Goal: Task Accomplishment & Management: Use online tool/utility

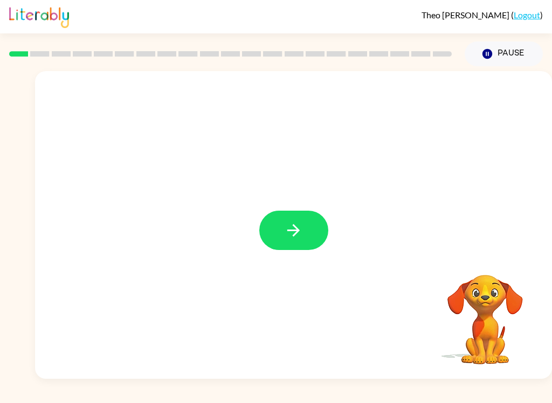
click at [300, 248] on button "button" at bounding box center [293, 230] width 69 height 39
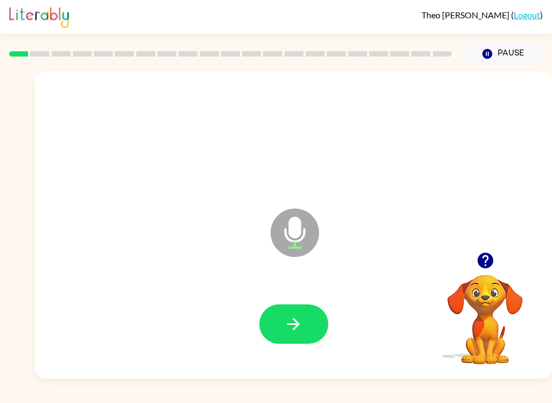
click at [277, 322] on button "button" at bounding box center [293, 323] width 69 height 39
click at [293, 315] on icon "button" at bounding box center [293, 324] width 19 height 19
click at [276, 331] on button "button" at bounding box center [293, 323] width 69 height 39
click at [288, 339] on button "button" at bounding box center [293, 323] width 69 height 39
click at [279, 332] on button "button" at bounding box center [293, 323] width 69 height 39
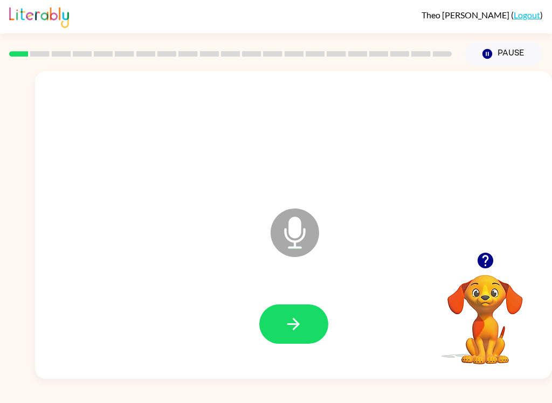
click at [294, 331] on icon "button" at bounding box center [293, 324] width 19 height 19
click at [276, 323] on button "button" at bounding box center [293, 323] width 69 height 39
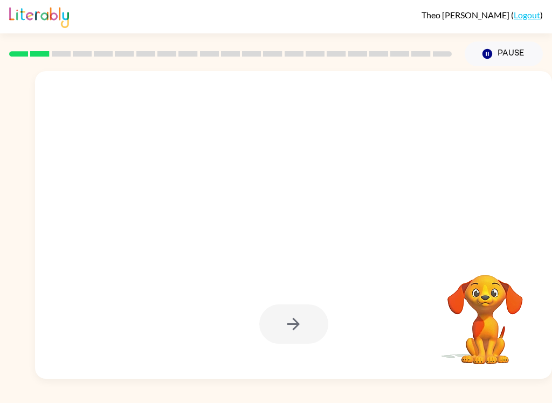
click at [263, 312] on div at bounding box center [293, 323] width 69 height 39
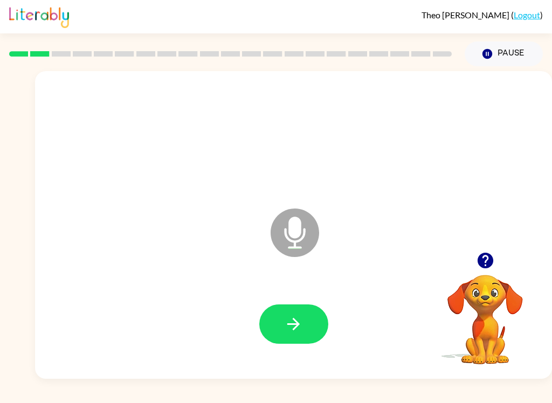
click at [288, 305] on button "button" at bounding box center [293, 323] width 69 height 39
click at [290, 325] on icon "button" at bounding box center [293, 324] width 12 height 12
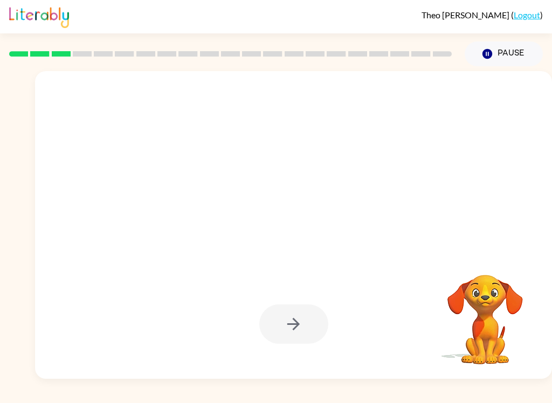
click at [284, 311] on button "button" at bounding box center [293, 323] width 69 height 39
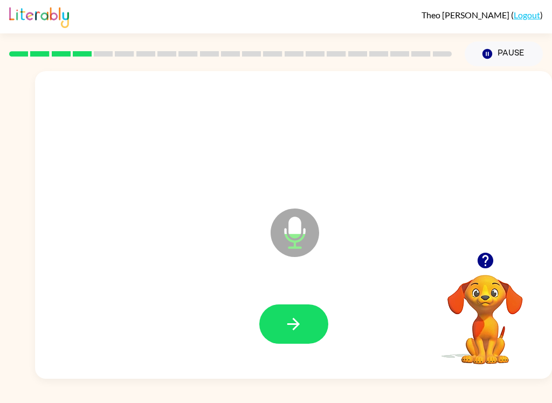
click at [289, 315] on icon "button" at bounding box center [293, 324] width 19 height 19
click at [284, 324] on icon "button" at bounding box center [293, 324] width 19 height 19
click at [271, 327] on button "button" at bounding box center [293, 323] width 69 height 39
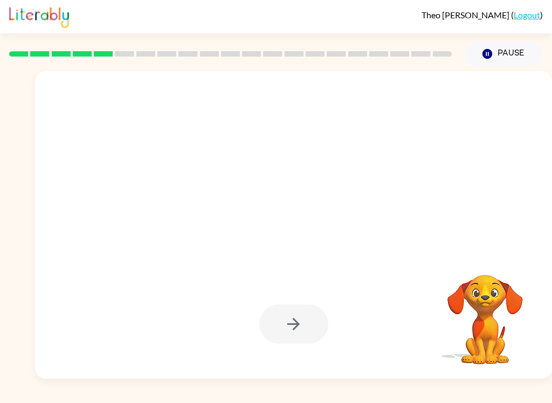
click at [283, 315] on div at bounding box center [293, 323] width 69 height 39
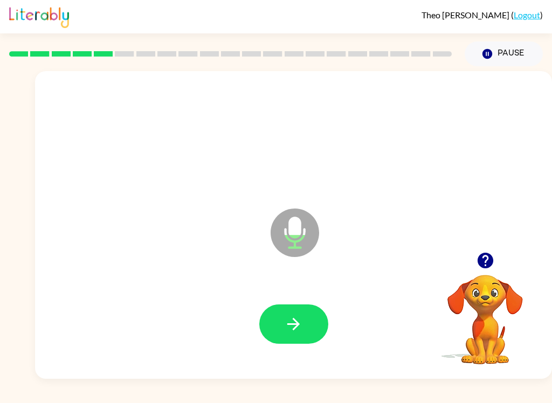
click at [297, 318] on icon "button" at bounding box center [293, 324] width 19 height 19
click at [284, 326] on icon "button" at bounding box center [293, 324] width 19 height 19
click at [273, 328] on button "button" at bounding box center [293, 323] width 69 height 39
click at [281, 338] on button "button" at bounding box center [293, 323] width 69 height 39
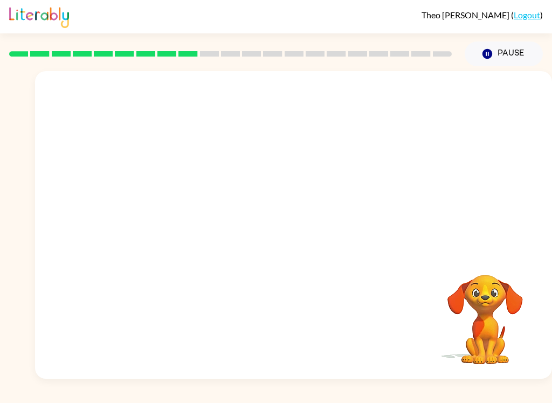
click at [429, 370] on div "Your browser must support playing .mp4 files to use Literably. Please try using…" at bounding box center [293, 225] width 517 height 308
click at [473, 383] on div "[PERSON_NAME] ( Logout ) Pause Pause Your browser must support playing .mp4 fil…" at bounding box center [276, 201] width 552 height 403
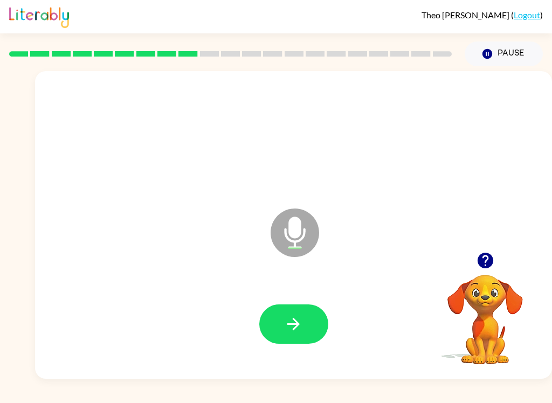
click at [283, 326] on button "button" at bounding box center [293, 323] width 69 height 39
click at [294, 316] on icon "button" at bounding box center [293, 324] width 19 height 19
click at [281, 325] on button "button" at bounding box center [293, 323] width 69 height 39
click at [296, 329] on icon "button" at bounding box center [293, 324] width 19 height 19
click at [296, 317] on icon "button" at bounding box center [293, 324] width 19 height 19
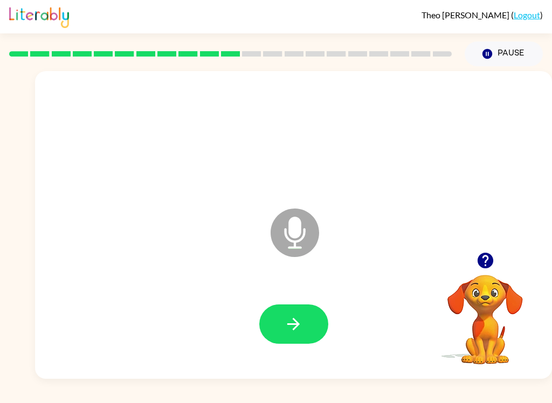
click at [287, 315] on icon "button" at bounding box center [293, 324] width 19 height 19
click at [300, 317] on icon "button" at bounding box center [293, 324] width 19 height 19
click at [280, 331] on button "button" at bounding box center [293, 323] width 69 height 39
click at [277, 317] on button "button" at bounding box center [293, 323] width 69 height 39
click at [288, 321] on icon "button" at bounding box center [293, 324] width 19 height 19
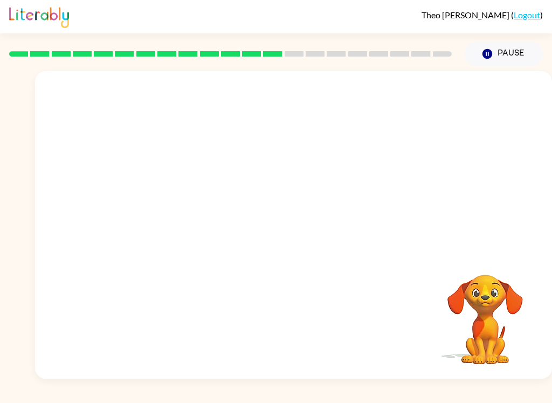
click at [445, 397] on div "[PERSON_NAME] ( Logout ) Pause Pause Your browser must support playing .mp4 fil…" at bounding box center [276, 201] width 552 height 403
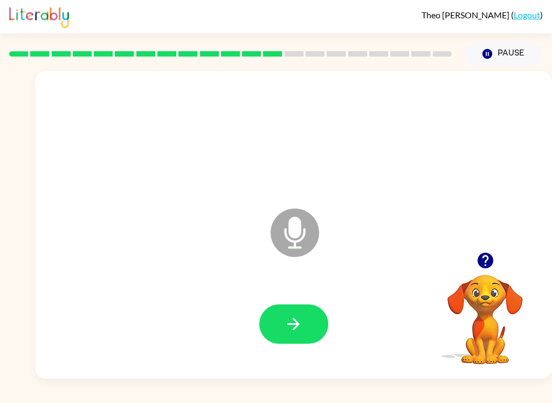
click at [414, 385] on div "[PERSON_NAME] ( Logout ) Pause Pause Microphone The Microphone is here when it …" at bounding box center [276, 201] width 552 height 403
click at [293, 322] on icon "button" at bounding box center [293, 324] width 19 height 19
click at [283, 328] on button "button" at bounding box center [293, 323] width 69 height 39
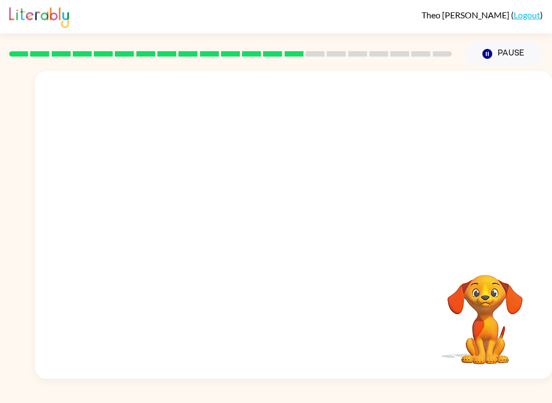
click at [388, 362] on div at bounding box center [293, 324] width 495 height 88
click at [387, 362] on div at bounding box center [293, 324] width 495 height 88
click at [388, 362] on div at bounding box center [293, 324] width 495 height 88
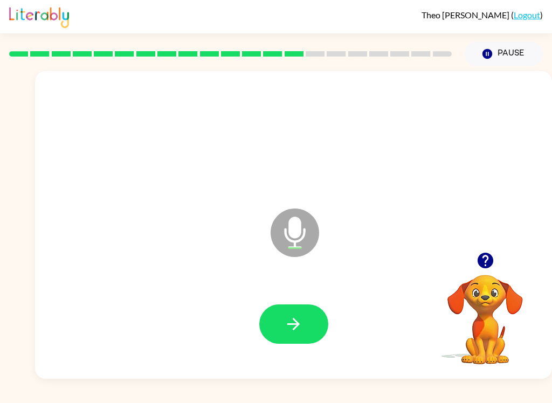
click at [283, 319] on button "button" at bounding box center [293, 323] width 69 height 39
click at [292, 326] on icon "button" at bounding box center [293, 324] width 19 height 19
click at [294, 325] on icon "button" at bounding box center [293, 324] width 19 height 19
click at [295, 317] on icon "button" at bounding box center [293, 324] width 19 height 19
click at [286, 326] on icon "button" at bounding box center [293, 324] width 19 height 19
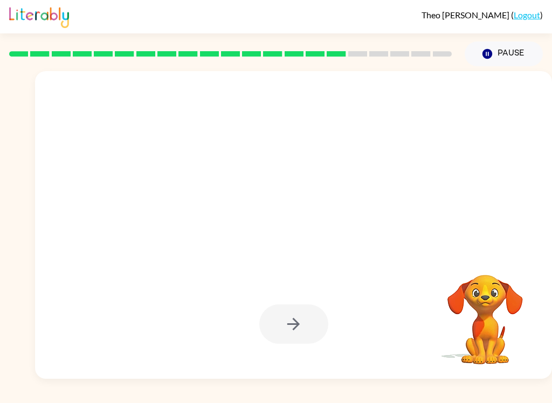
click at [466, 381] on div "[PERSON_NAME] ( Logout ) Pause Pause Your browser must support playing .mp4 fil…" at bounding box center [276, 201] width 552 height 403
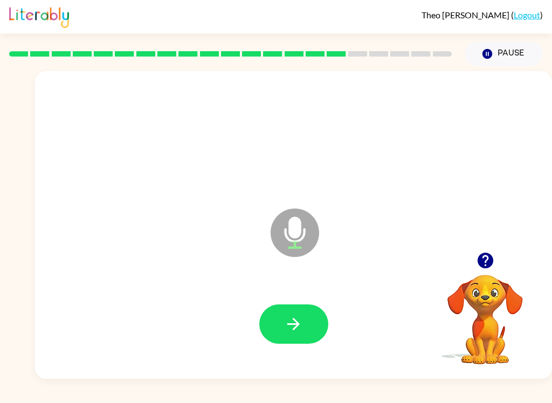
click at [283, 326] on button "button" at bounding box center [293, 323] width 69 height 39
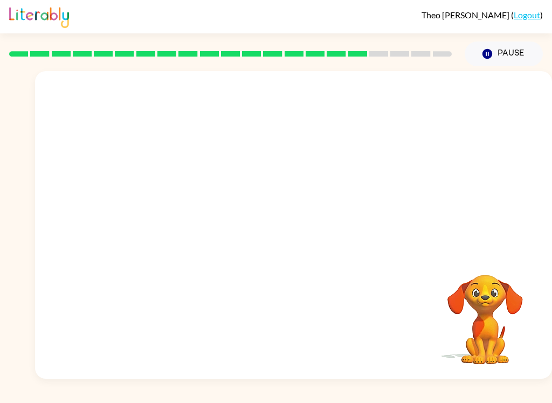
click at [510, 395] on div "[PERSON_NAME] ( Logout ) Pause Pause Your browser must support playing .mp4 fil…" at bounding box center [276, 201] width 552 height 403
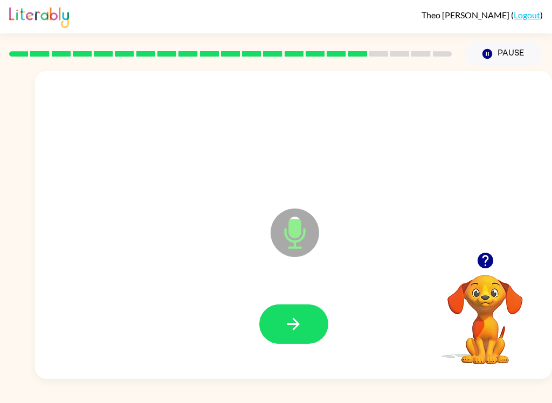
click at [290, 330] on icon "button" at bounding box center [293, 324] width 19 height 19
click at [294, 324] on icon "button" at bounding box center [293, 324] width 12 height 12
click at [290, 328] on icon "button" at bounding box center [293, 324] width 19 height 19
click at [287, 329] on icon "button" at bounding box center [293, 324] width 19 height 19
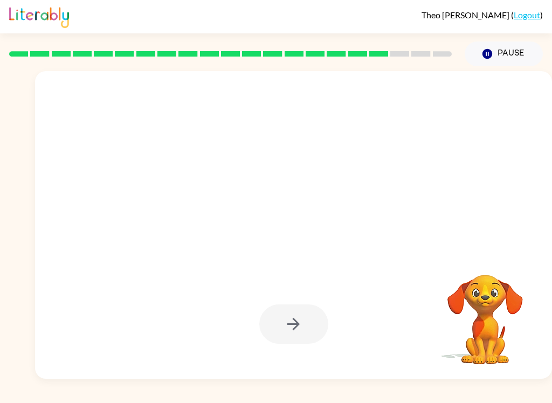
click at [284, 319] on div at bounding box center [293, 323] width 69 height 39
click at [284, 328] on div at bounding box center [293, 323] width 69 height 39
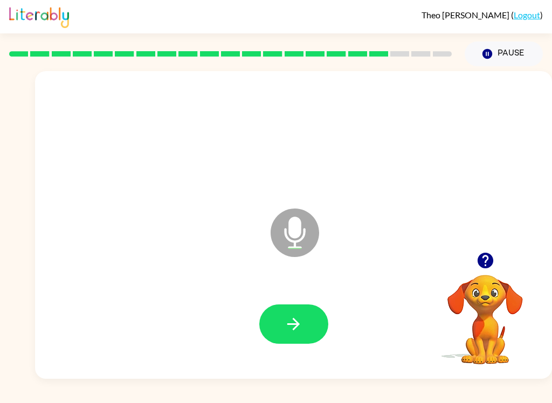
click at [289, 312] on button "button" at bounding box center [293, 323] width 69 height 39
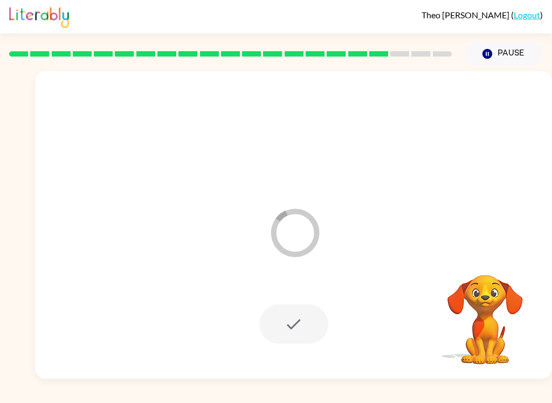
click at [501, 397] on div "[PERSON_NAME] ( Logout ) Pause Pause Loader Your response is being sent to our …" at bounding box center [276, 201] width 552 height 403
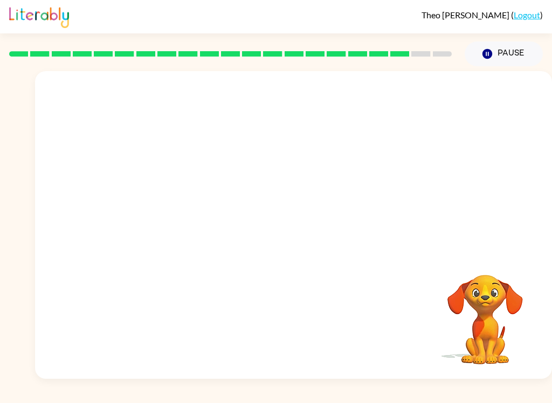
click at [506, 398] on div "[PERSON_NAME] ( Logout ) Pause Pause Your browser must support playing .mp4 fil…" at bounding box center [276, 201] width 552 height 403
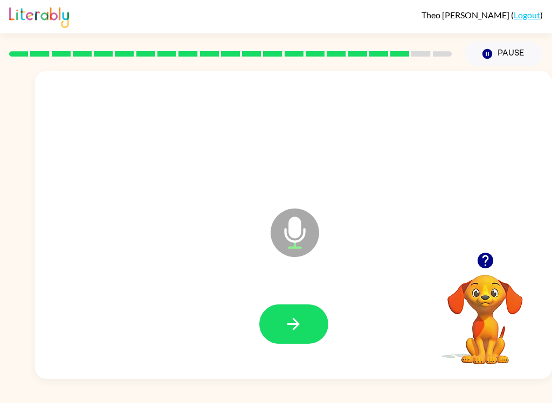
click at [289, 326] on icon "button" at bounding box center [293, 324] width 19 height 19
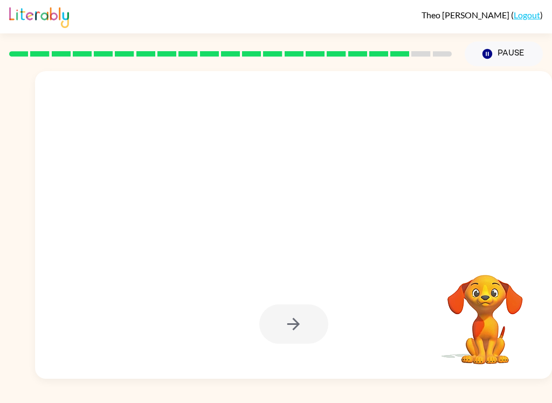
click at [423, 380] on div "[PERSON_NAME] ( Logout ) Pause Pause Your browser must support playing .mp4 fil…" at bounding box center [276, 201] width 552 height 403
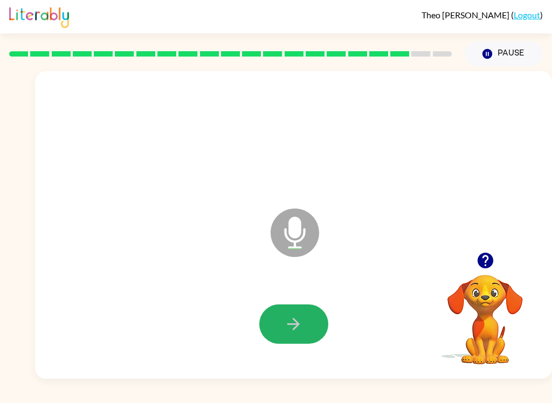
click at [481, 397] on div "[PERSON_NAME] ( Logout ) Pause Pause Microphone The Microphone is here when it …" at bounding box center [276, 201] width 552 height 403
click at [298, 324] on icon "button" at bounding box center [293, 324] width 12 height 12
click at [294, 331] on icon "button" at bounding box center [293, 324] width 19 height 19
click at [455, 398] on div "[PERSON_NAME] ( Logout ) Pause Pause Microphone The Microphone is here when it …" at bounding box center [276, 201] width 552 height 403
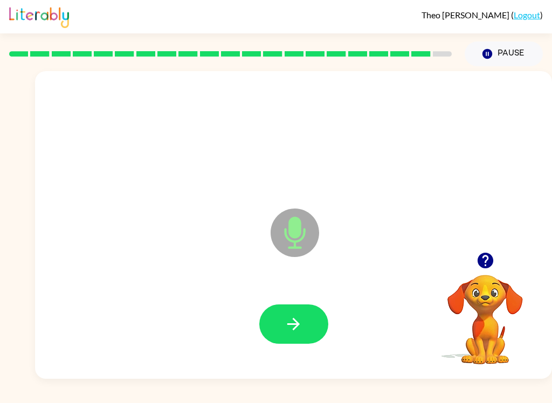
click at [298, 314] on button "button" at bounding box center [293, 323] width 69 height 39
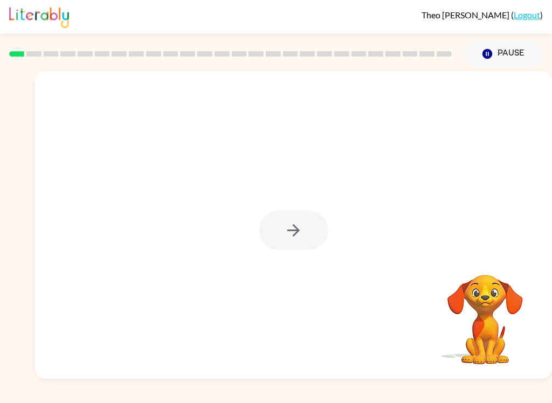
click at [518, 197] on div at bounding box center [293, 225] width 517 height 308
click at [305, 234] on button "button" at bounding box center [293, 230] width 69 height 39
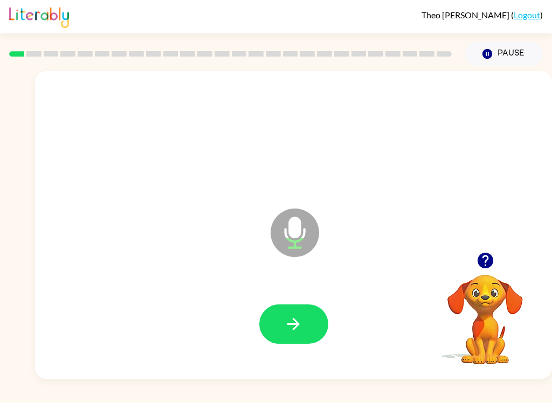
click at [309, 329] on button "button" at bounding box center [293, 323] width 69 height 39
click at [288, 321] on icon "button" at bounding box center [293, 324] width 19 height 19
click at [284, 312] on button "button" at bounding box center [293, 323] width 69 height 39
click at [295, 333] on icon "button" at bounding box center [293, 324] width 19 height 19
click at [293, 335] on button "button" at bounding box center [293, 323] width 69 height 39
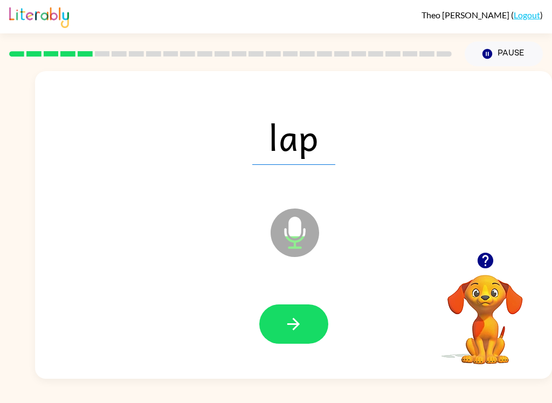
click at [289, 327] on icon "button" at bounding box center [293, 324] width 19 height 19
click at [289, 324] on icon "button" at bounding box center [293, 324] width 12 height 12
click at [281, 326] on button "button" at bounding box center [293, 323] width 69 height 39
click at [289, 343] on button "button" at bounding box center [293, 323] width 69 height 39
click at [281, 319] on button "button" at bounding box center [293, 323] width 69 height 39
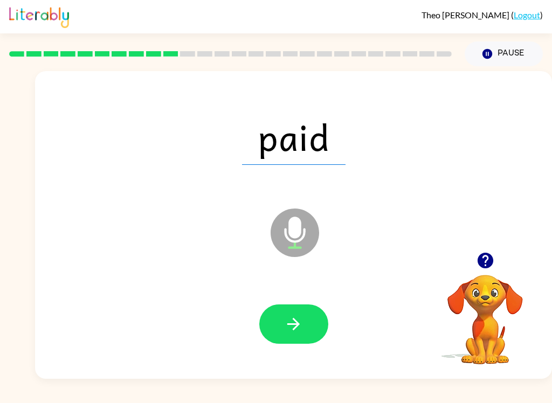
click at [282, 318] on button "button" at bounding box center [293, 323] width 69 height 39
click at [288, 332] on icon "button" at bounding box center [293, 324] width 19 height 19
click at [277, 334] on button "button" at bounding box center [293, 323] width 69 height 39
click at [287, 328] on icon "button" at bounding box center [293, 324] width 19 height 19
click at [274, 318] on button "button" at bounding box center [293, 323] width 69 height 39
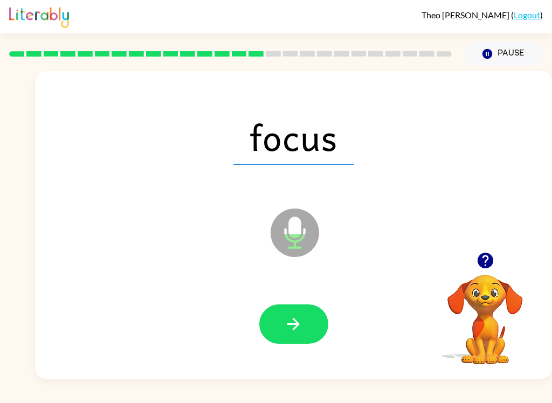
click at [286, 326] on icon "button" at bounding box center [293, 324] width 19 height 19
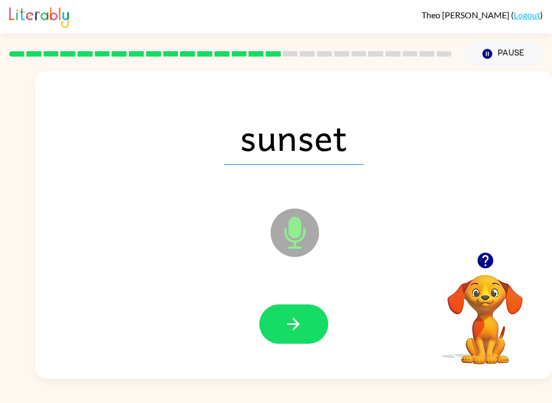
click at [278, 318] on button "button" at bounding box center [293, 323] width 69 height 39
click at [263, 329] on button "button" at bounding box center [293, 323] width 69 height 39
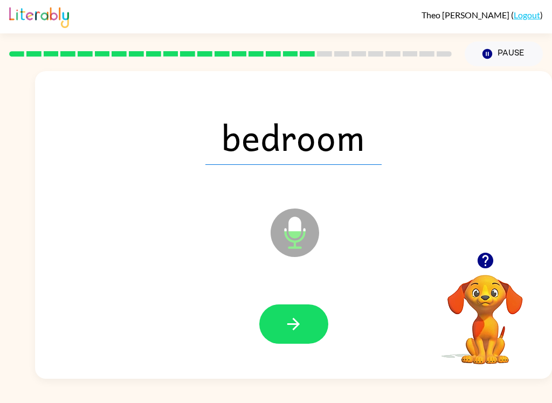
click at [275, 324] on button "button" at bounding box center [293, 323] width 69 height 39
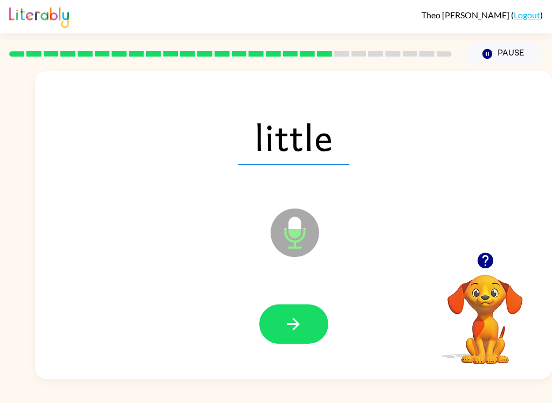
click at [281, 318] on button "button" at bounding box center [293, 323] width 69 height 39
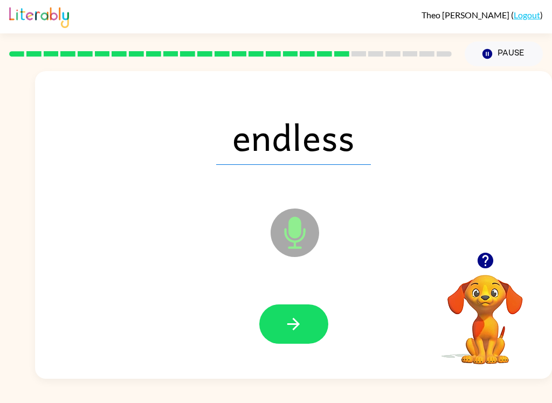
click at [276, 326] on button "button" at bounding box center [293, 323] width 69 height 39
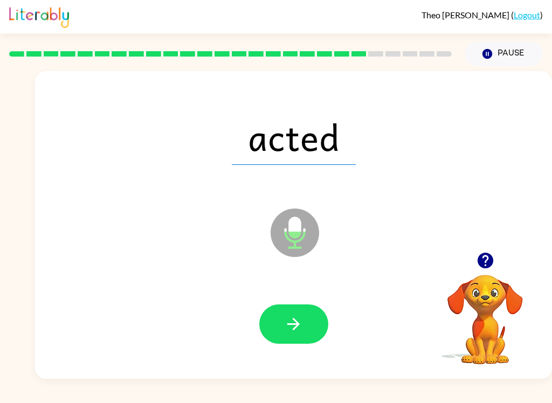
click at [271, 320] on button "button" at bounding box center [293, 323] width 69 height 39
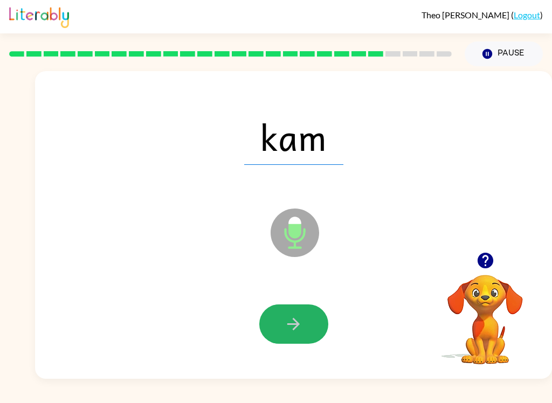
click at [294, 321] on icon "button" at bounding box center [293, 324] width 12 height 12
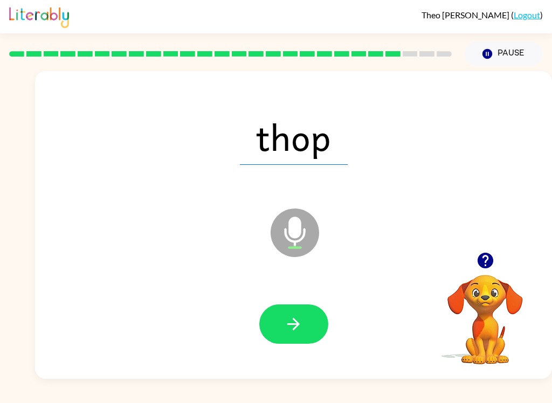
click at [293, 311] on button "button" at bounding box center [293, 323] width 69 height 39
click at [289, 313] on button "button" at bounding box center [293, 323] width 69 height 39
click at [275, 310] on button "button" at bounding box center [293, 323] width 69 height 39
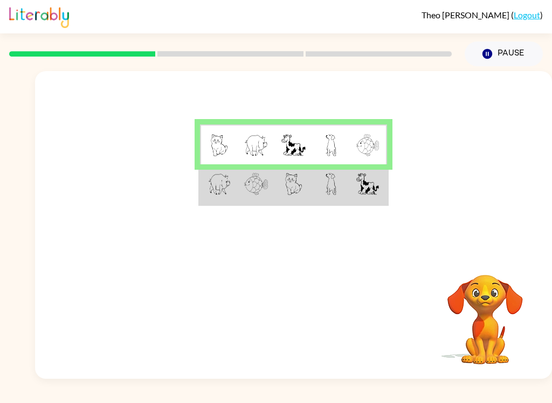
click at [221, 196] on td at bounding box center [218, 184] width 37 height 40
click at [206, 204] on td at bounding box center [218, 184] width 37 height 40
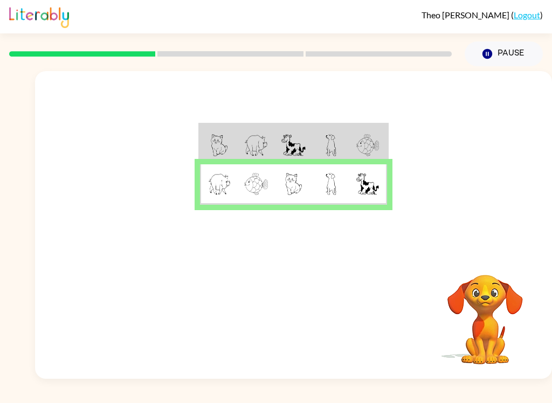
click at [381, 188] on td at bounding box center [368, 184] width 37 height 40
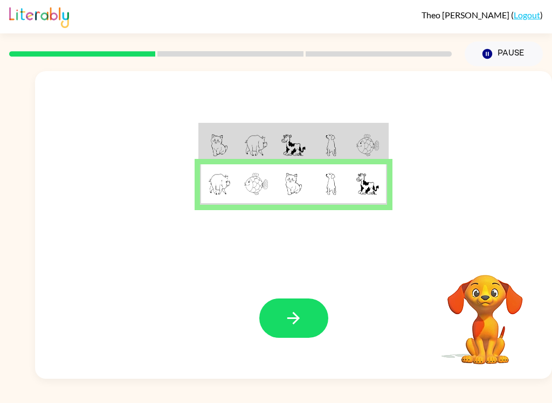
click at [291, 324] on icon "button" at bounding box center [293, 318] width 19 height 19
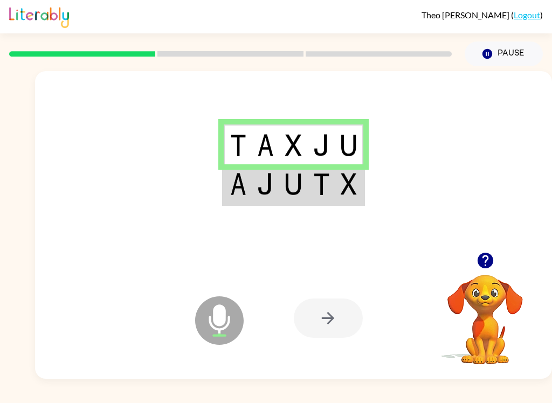
click at [239, 192] on img at bounding box center [238, 184] width 16 height 22
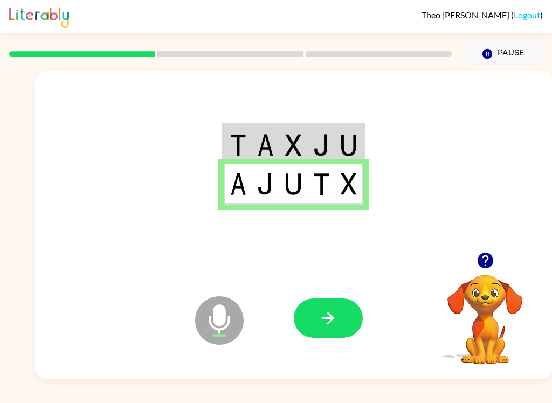
click at [335, 324] on icon "button" at bounding box center [327, 318] width 19 height 19
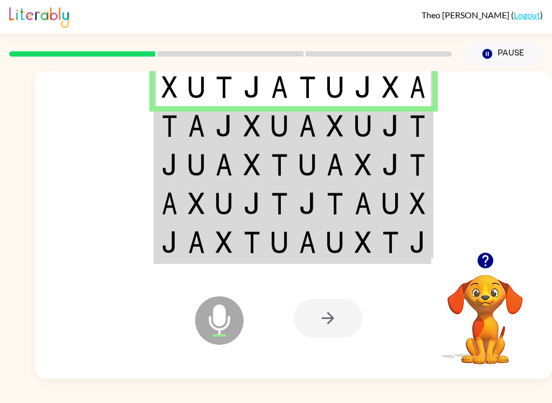
click at [176, 122] on img at bounding box center [170, 126] width 16 height 22
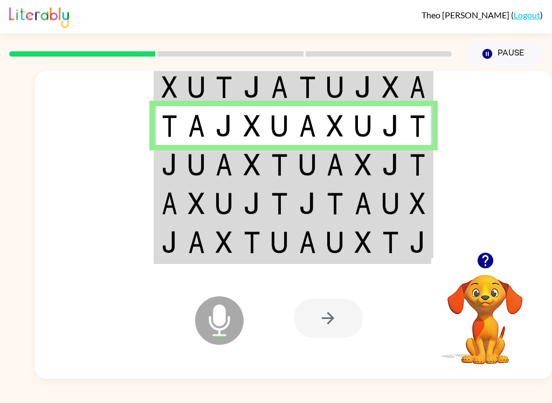
click at [165, 168] on img at bounding box center [170, 165] width 16 height 22
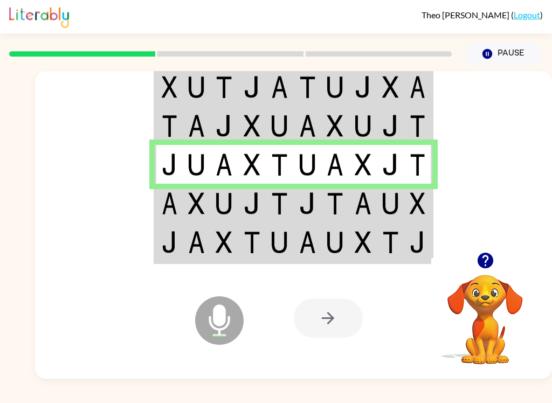
click at [173, 195] on img at bounding box center [170, 203] width 16 height 22
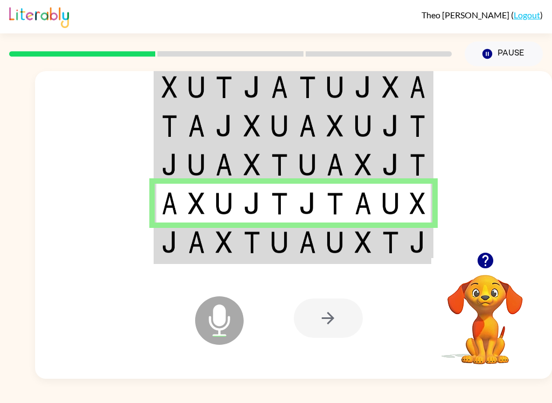
click at [178, 233] on td at bounding box center [168, 243] width 27 height 40
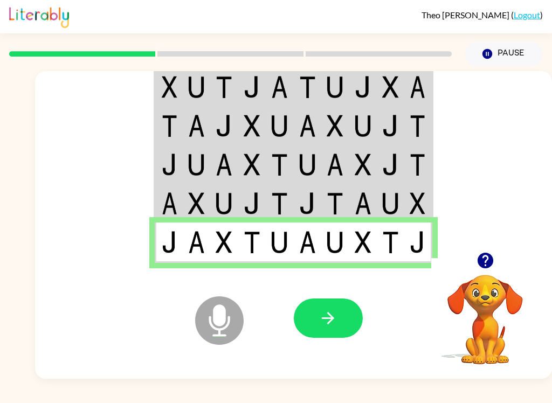
click at [305, 307] on button "button" at bounding box center [328, 317] width 69 height 39
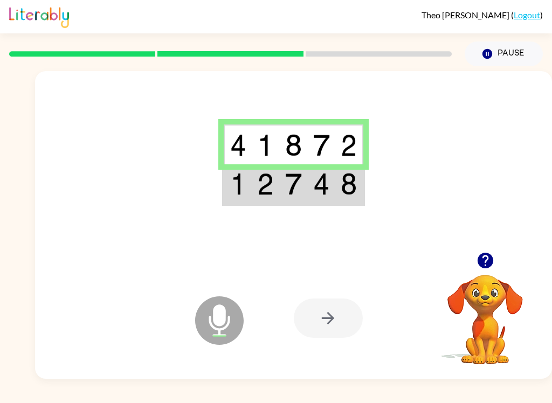
click at [245, 177] on img at bounding box center [238, 184] width 16 height 22
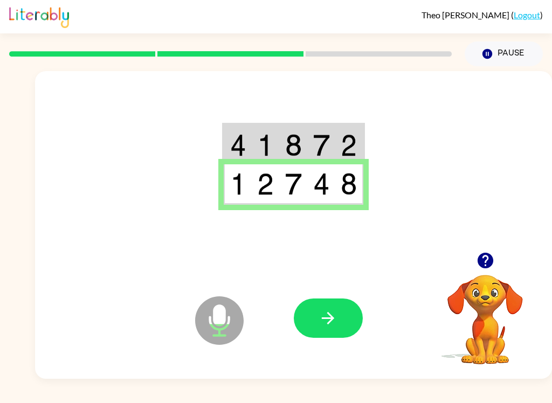
click at [308, 305] on button "button" at bounding box center [328, 317] width 69 height 39
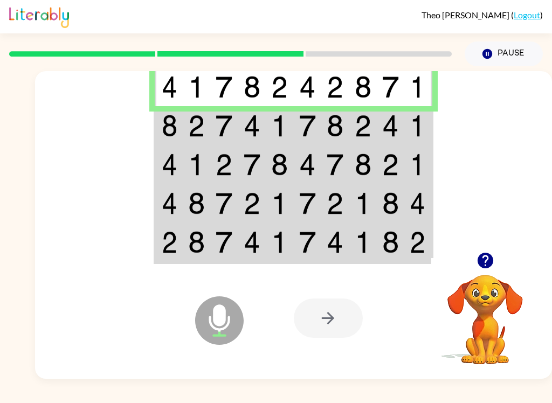
click at [166, 130] on img at bounding box center [170, 126] width 16 height 22
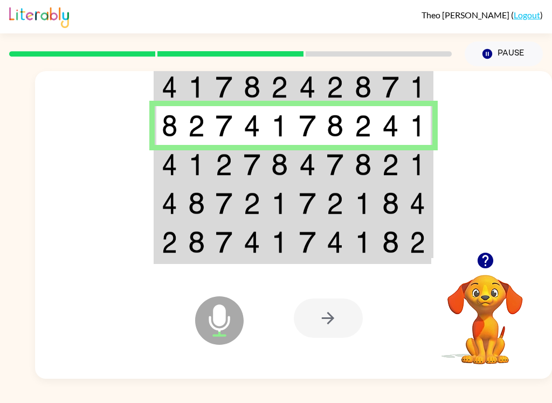
click at [179, 159] on td at bounding box center [168, 164] width 27 height 39
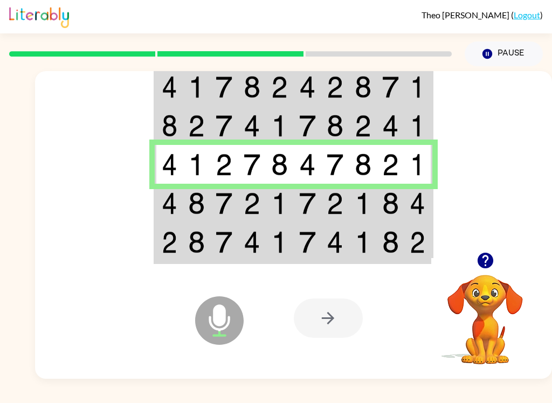
click at [168, 201] on img at bounding box center [170, 203] width 16 height 22
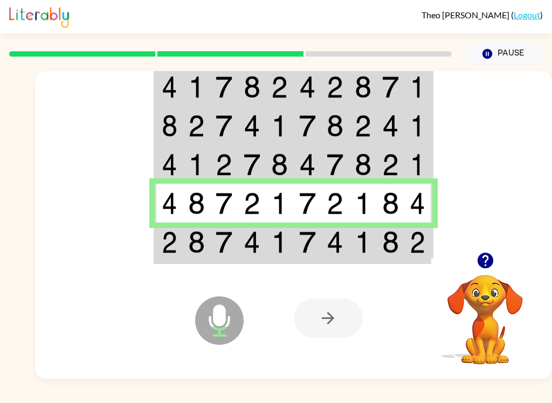
click at [176, 245] on img at bounding box center [170, 242] width 16 height 22
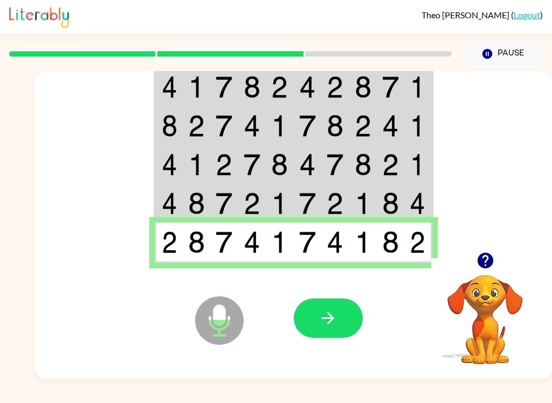
click at [329, 315] on icon "button" at bounding box center [328, 318] width 12 height 12
